Goal: Task Accomplishment & Management: Use online tool/utility

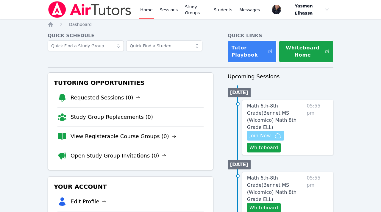
click at [270, 132] on span "Join Now" at bounding box center [259, 135] width 21 height 7
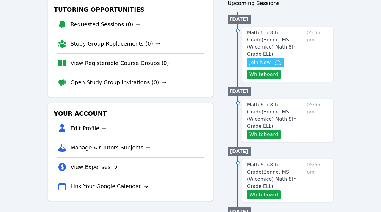
scroll to position [74, 0]
click at [100, 167] on link "View Expenses" at bounding box center [94, 166] width 47 height 8
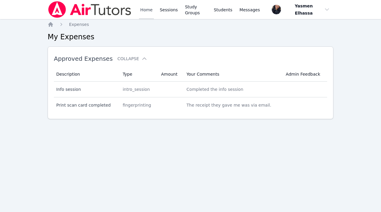
click at [142, 12] on link "Home" at bounding box center [146, 9] width 15 height 19
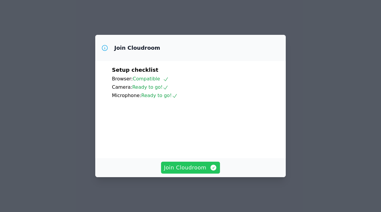
click at [193, 172] on span "Join Cloudroom" at bounding box center [190, 167] width 53 height 8
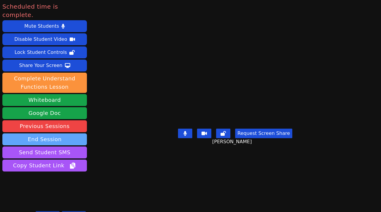
click at [52, 133] on button "End Session" at bounding box center [44, 139] width 85 height 12
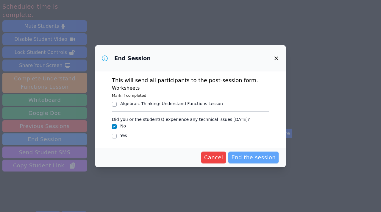
click at [246, 158] on span "End the session" at bounding box center [253, 157] width 44 height 8
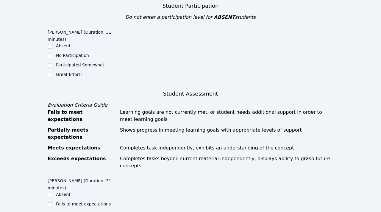
scroll to position [217, 0]
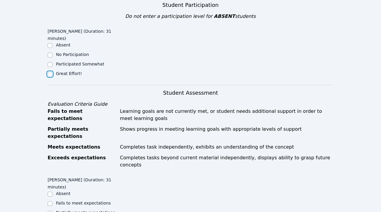
click at [51, 72] on input "Great Effort!" at bounding box center [50, 74] width 5 height 5
checkbox input "true"
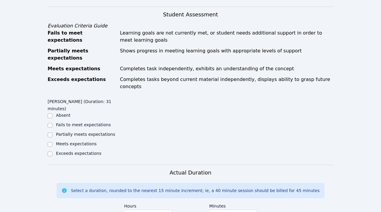
scroll to position [299, 0]
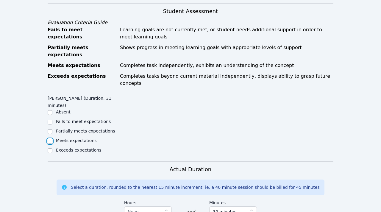
click at [51, 139] on input "Meets expectations" at bounding box center [50, 141] width 5 height 5
checkbox input "true"
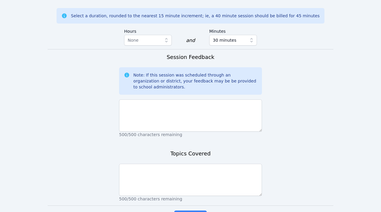
scroll to position [473, 0]
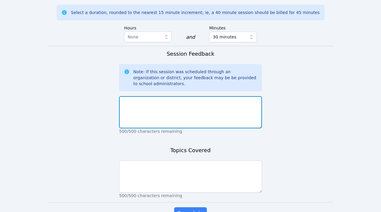
click at [154, 96] on textarea at bounding box center [190, 112] width 143 height 32
click at [205, 96] on textarea "Aseel is wonderful and such a hard worker" at bounding box center [190, 112] width 143 height 32
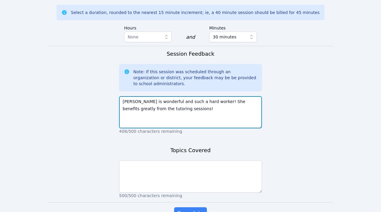
type textarea "Aseel is wonderful and such a hard worker! She benefits greatly from the tutori…"
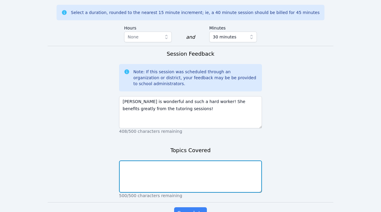
click at [186, 160] on textarea at bounding box center [190, 176] width 143 height 32
type textarea "Proportional relationships."
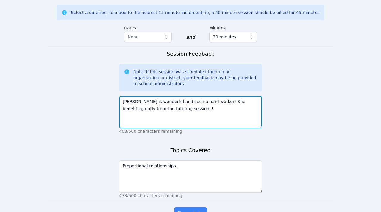
click at [188, 96] on textarea "Aseel is wonderful and such a hard worker! She benefits greatly from the tutori…" at bounding box center [190, 112] width 143 height 32
type textarea "Aseel is wonderful and such a hard worker! She benefits greatly from the tutori…"
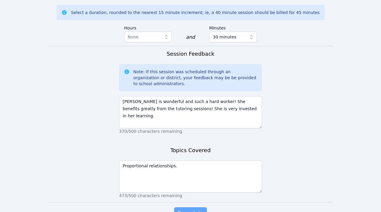
click at [189, 209] on span "Complete" at bounding box center [190, 213] width 27 height 8
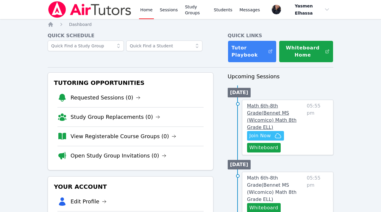
click at [279, 113] on span "Math 6th-8th Grade ( Bennet MS (Wicomico) Math 8th Grade ELL )" at bounding box center [271, 116] width 49 height 27
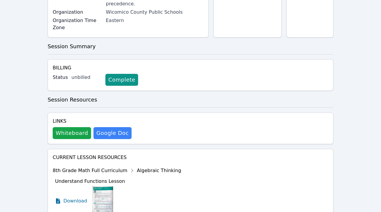
scroll to position [213, 0]
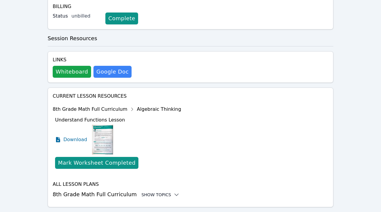
click at [145, 192] on div "Show Topics" at bounding box center [160, 195] width 38 height 6
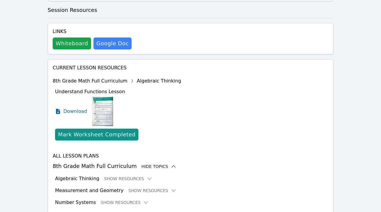
scroll to position [262, 0]
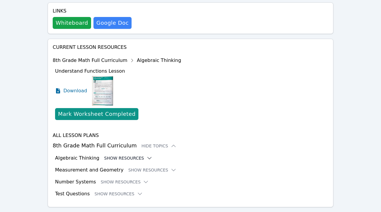
click at [132, 155] on button "Show Resources" at bounding box center [128, 158] width 48 height 6
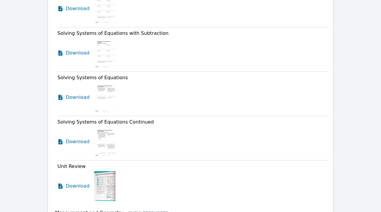
scroll to position [1419, 0]
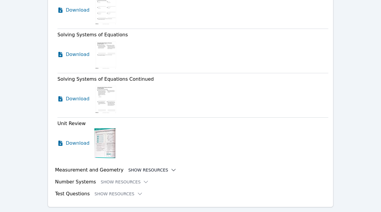
click at [139, 167] on button "Show Resources" at bounding box center [152, 170] width 48 height 6
